Goal: Task Accomplishment & Management: Complete application form

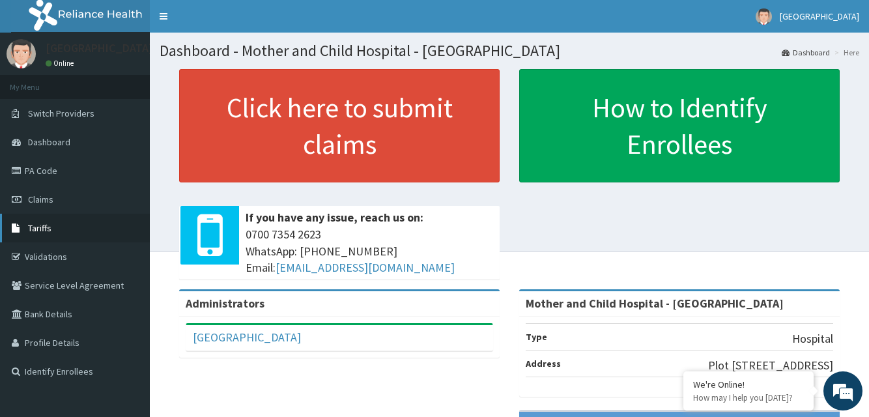
click at [39, 228] on span "Tariffs" at bounding box center [39, 228] width 23 height 12
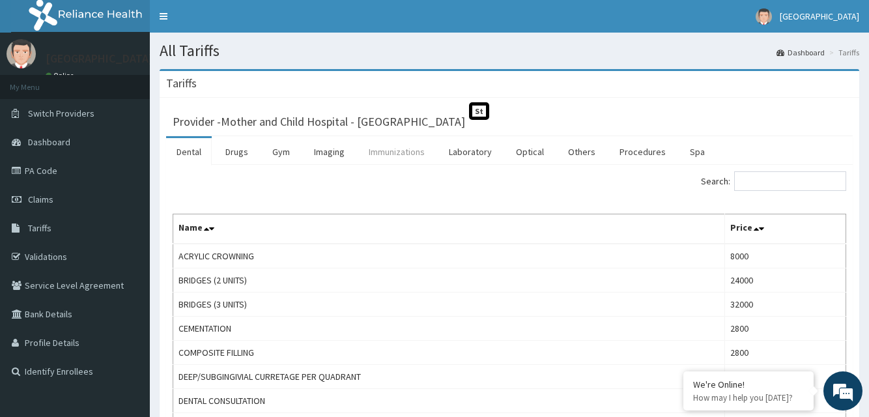
click at [386, 154] on link "Immunizations" at bounding box center [396, 151] width 77 height 27
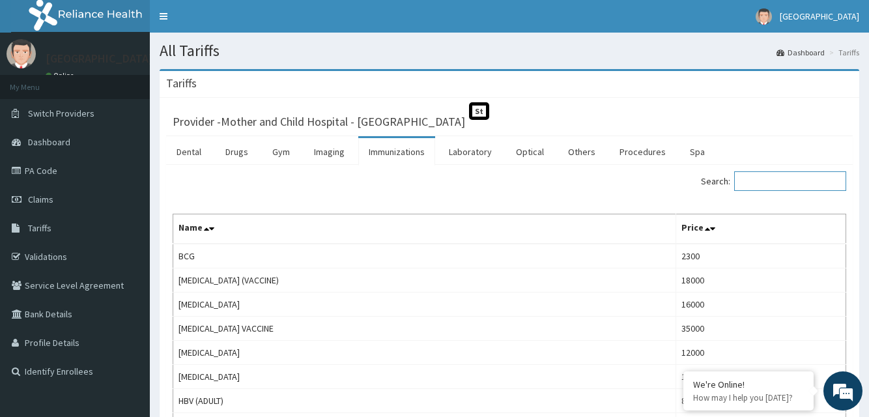
click at [778, 176] on input "Search:" at bounding box center [790, 181] width 112 height 20
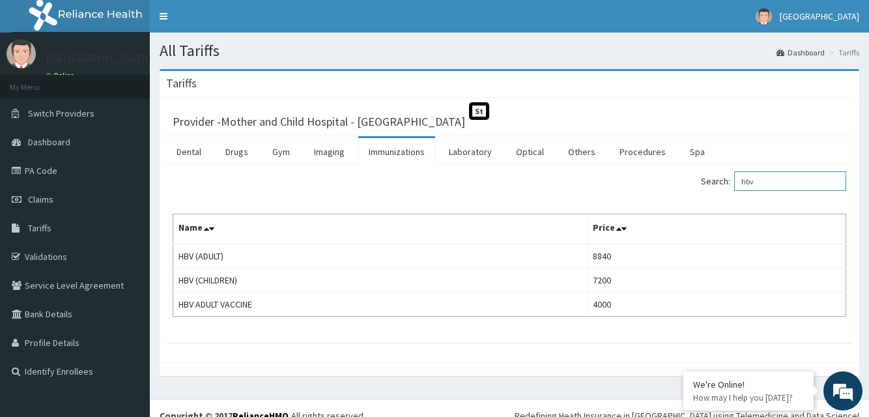
type input "hbv"
click at [38, 199] on span "Claims" at bounding box center [40, 200] width 25 height 12
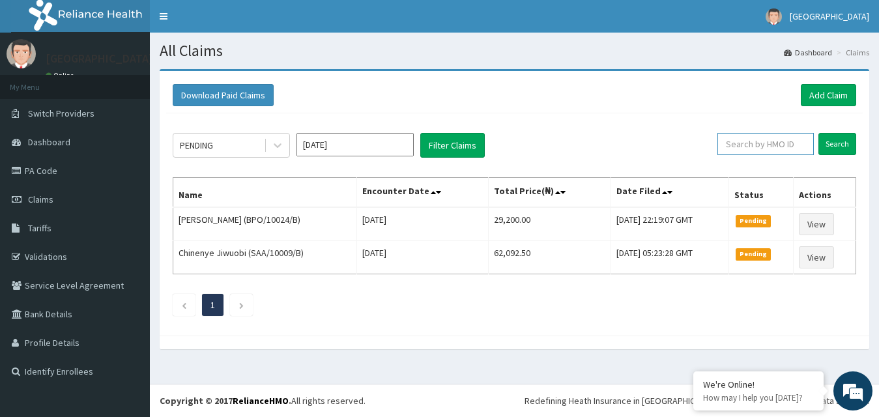
click at [754, 143] on input "text" at bounding box center [765, 144] width 96 height 22
click at [34, 171] on link "PA Code" at bounding box center [75, 170] width 150 height 29
click at [760, 143] on input "text" at bounding box center [765, 144] width 96 height 22
paste input "SAA/10009/B"
type input "SAA/10009/B"
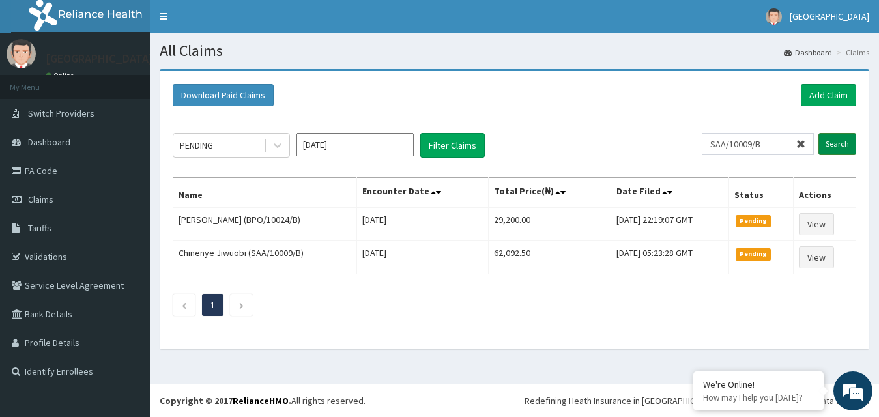
click at [831, 141] on input "Search" at bounding box center [837, 144] width 38 height 22
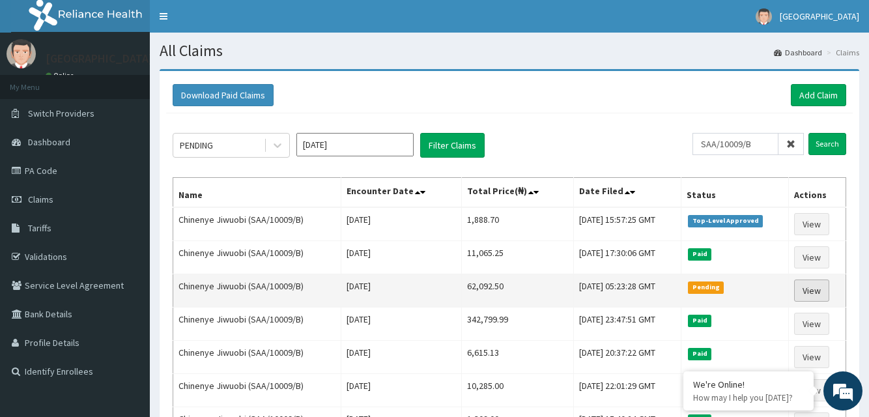
click at [816, 289] on link "View" at bounding box center [811, 291] width 35 height 22
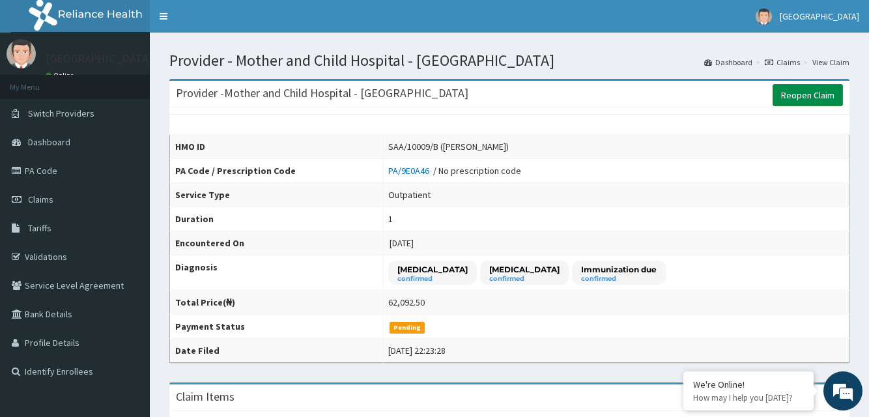
click at [800, 94] on link "Reopen Claim" at bounding box center [808, 95] width 70 height 22
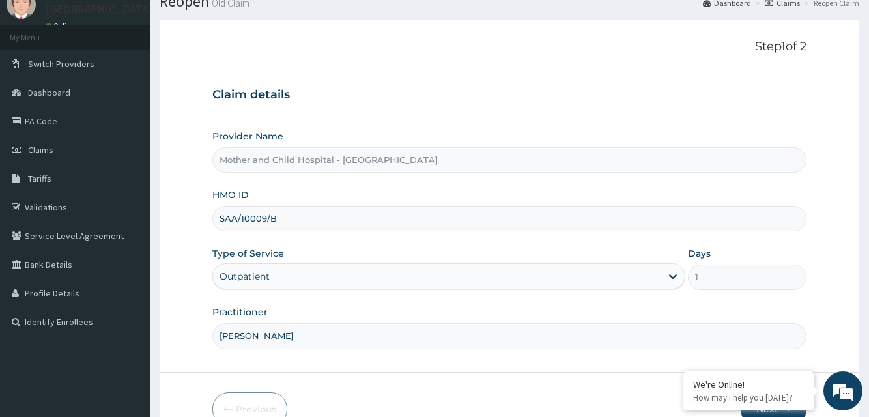
scroll to position [122, 0]
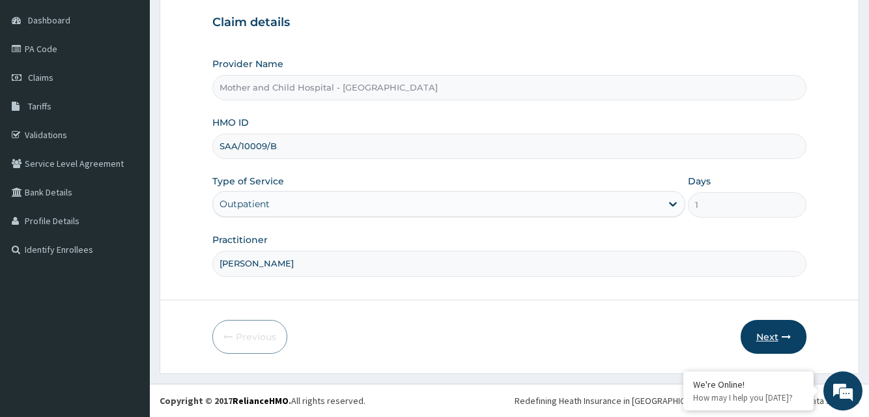
click at [770, 332] on button "Next" at bounding box center [774, 337] width 66 height 34
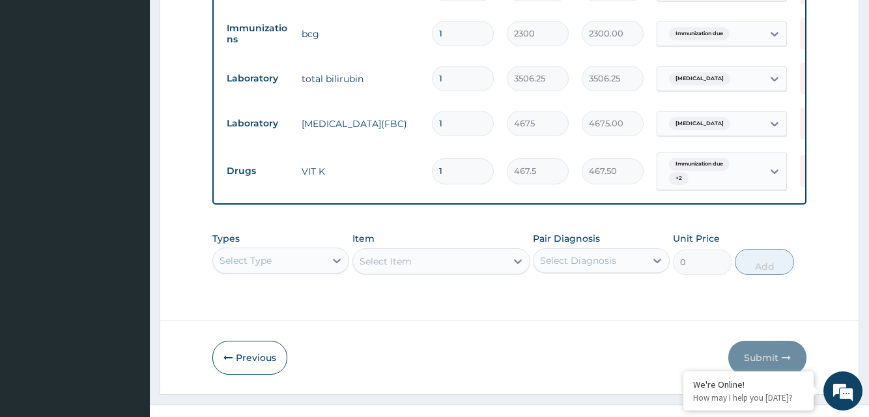
scroll to position [773, 0]
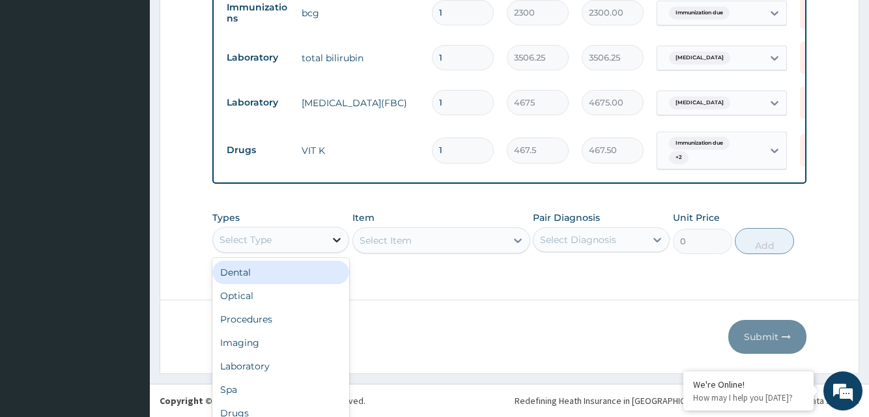
click at [338, 252] on div "option Dental focused, 1 of 10. 10 results available. Use Up and Down to choose…" at bounding box center [280, 240] width 137 height 26
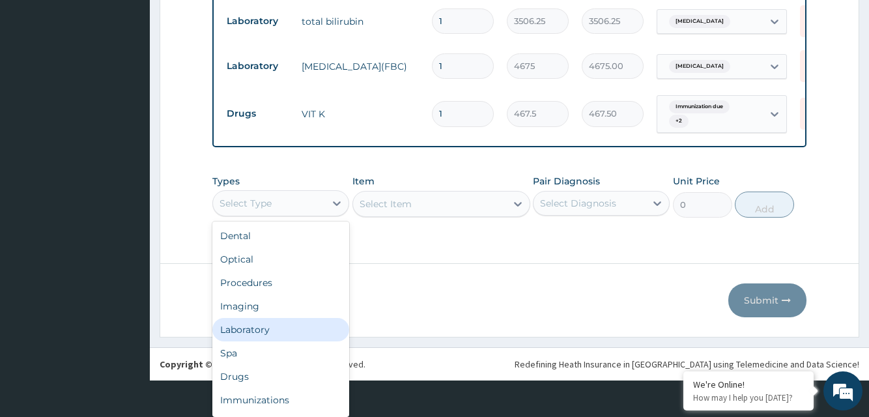
scroll to position [44, 0]
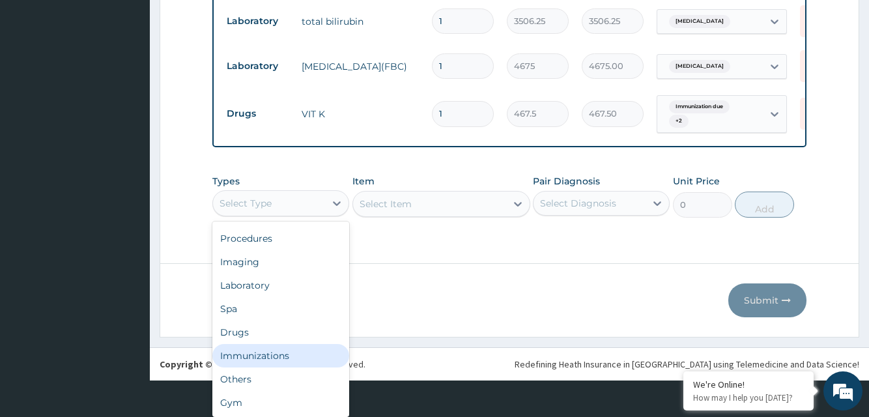
click at [289, 368] on div "Immunizations" at bounding box center [280, 355] width 137 height 23
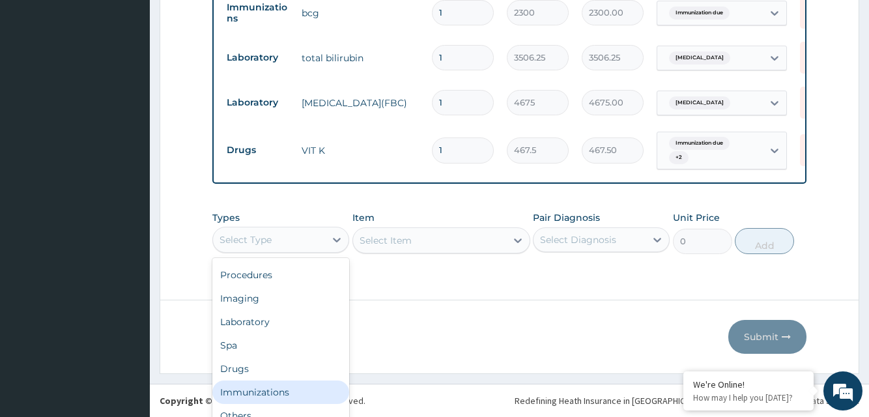
scroll to position [786, 0]
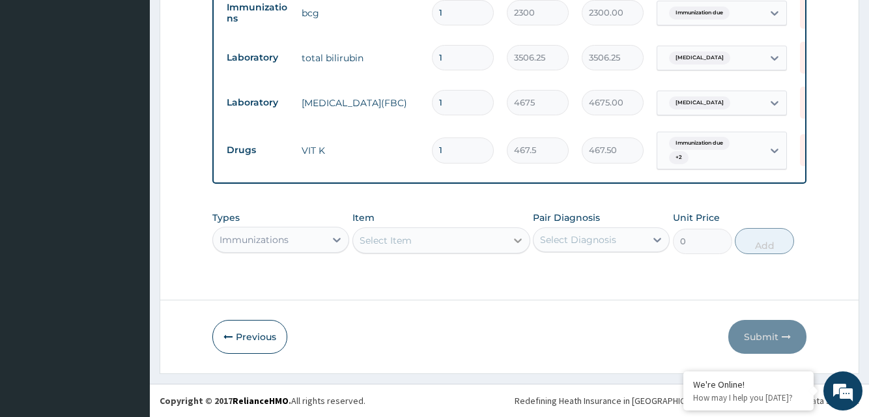
click at [512, 238] on div "Select Item" at bounding box center [442, 240] width 178 height 26
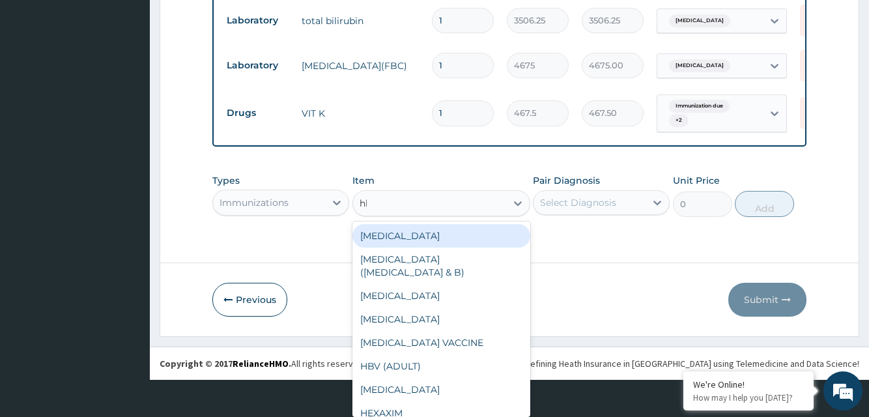
scroll to position [0, 0]
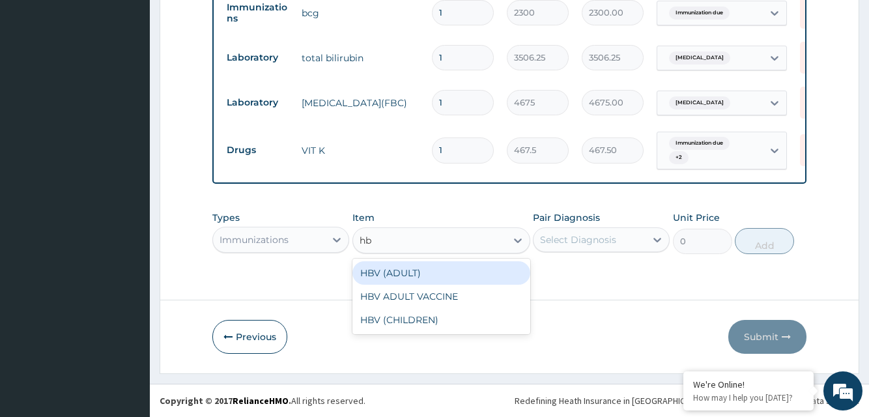
type input "hbv"
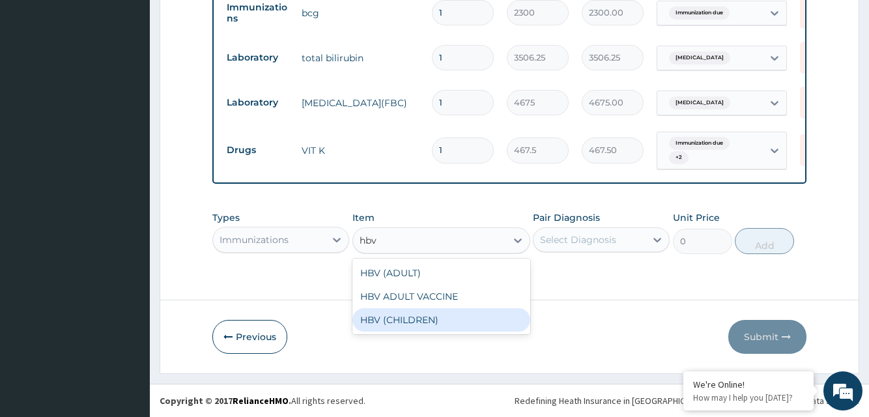
click at [411, 318] on div "HBV (CHILDREN)" at bounding box center [442, 319] width 178 height 23
type input "7200"
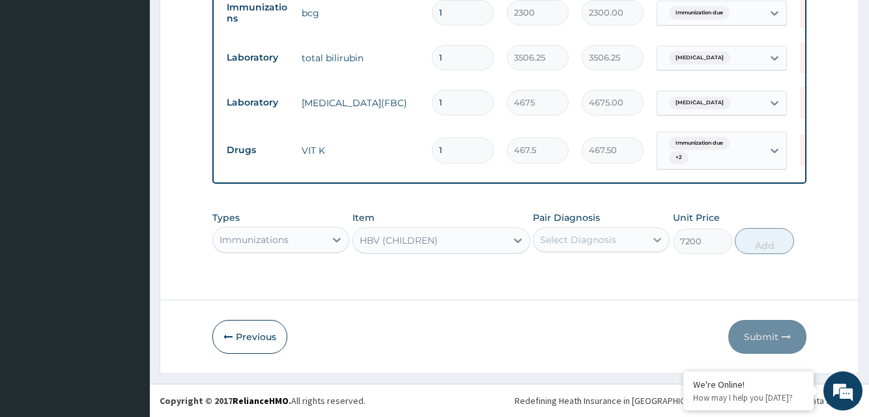
click at [651, 241] on icon at bounding box center [657, 239] width 13 height 13
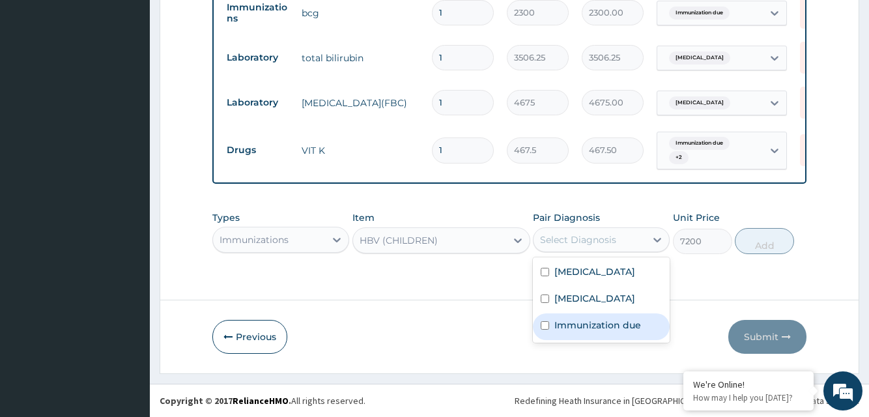
click at [543, 328] on input "checkbox" at bounding box center [545, 325] width 8 height 8
checkbox input "true"
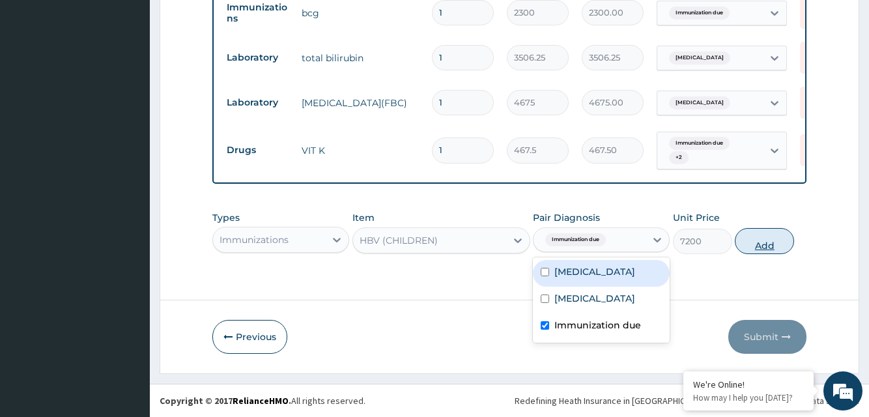
click at [770, 242] on button "Add" at bounding box center [764, 241] width 59 height 26
type input "0"
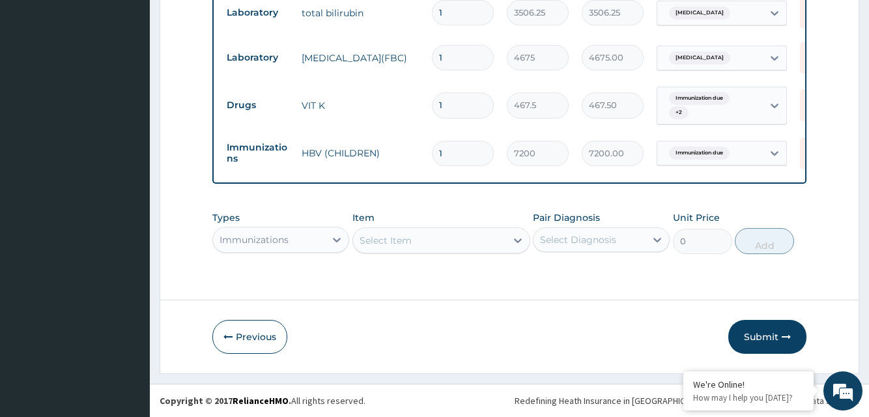
scroll to position [831, 0]
click at [773, 338] on button "Submit" at bounding box center [768, 337] width 78 height 34
